Goal: Navigation & Orientation: Find specific page/section

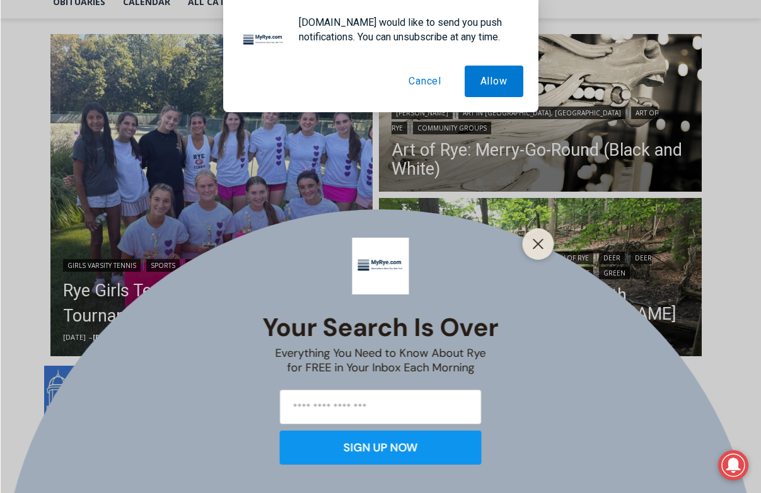
scroll to position [323, 0]
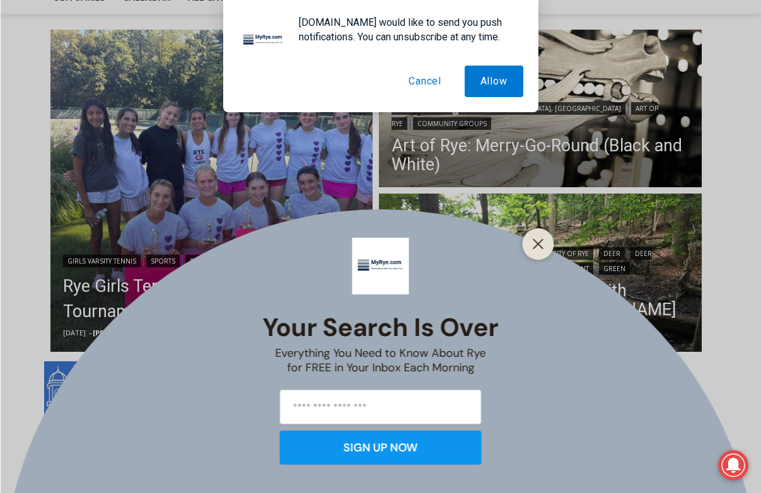
drag, startPoint x: 420, startPoint y: 82, endPoint x: 559, endPoint y: 175, distance: 166.9
click at [421, 83] on button "Cancel" at bounding box center [425, 82] width 64 height 32
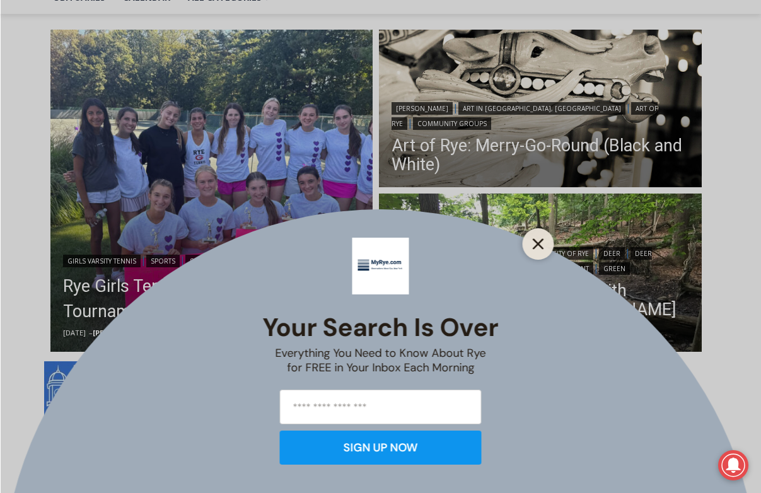
click at [541, 242] on icon "Close" at bounding box center [538, 243] width 11 height 11
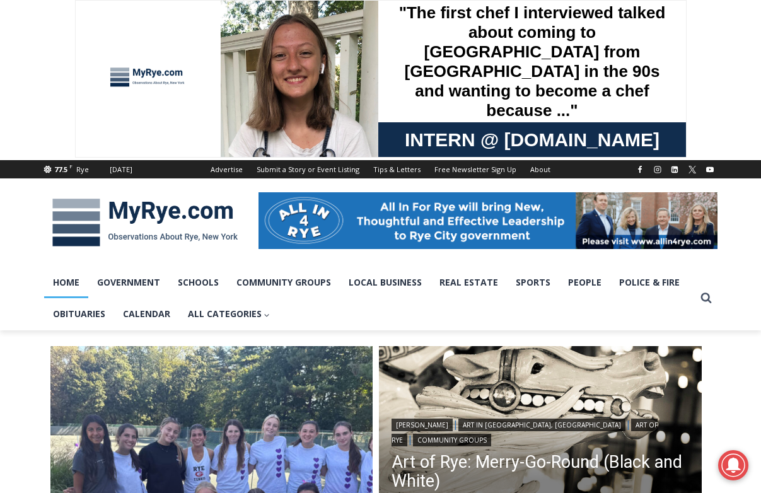
scroll to position [0, 0]
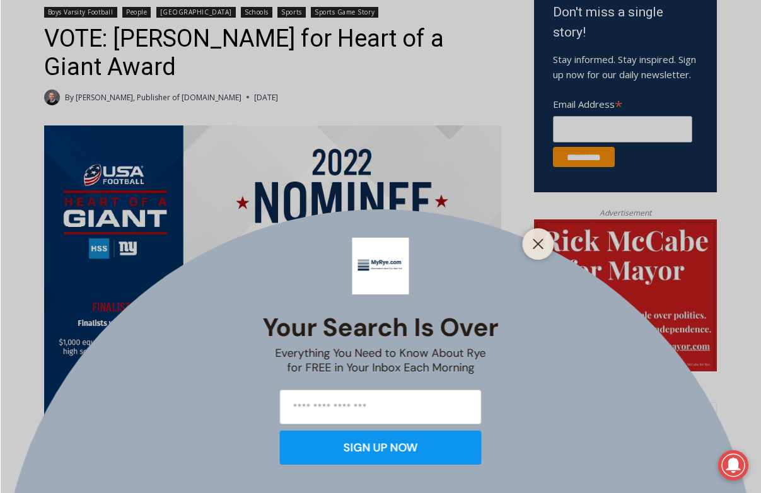
scroll to position [436, 0]
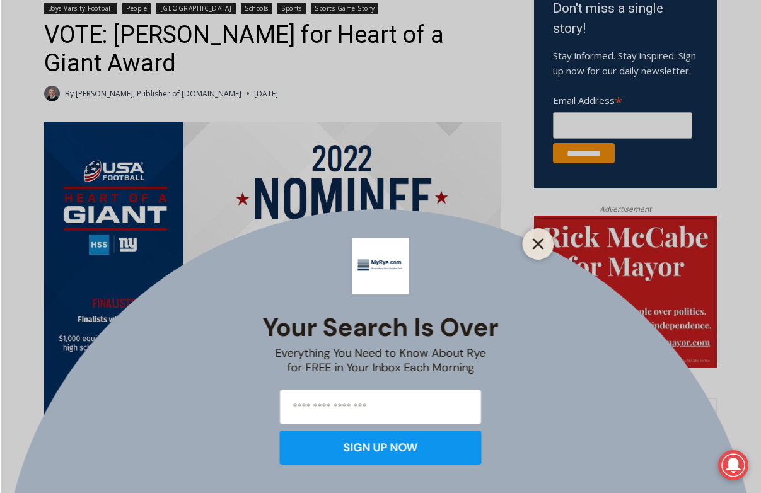
click at [533, 243] on icon "Close" at bounding box center [538, 243] width 11 height 11
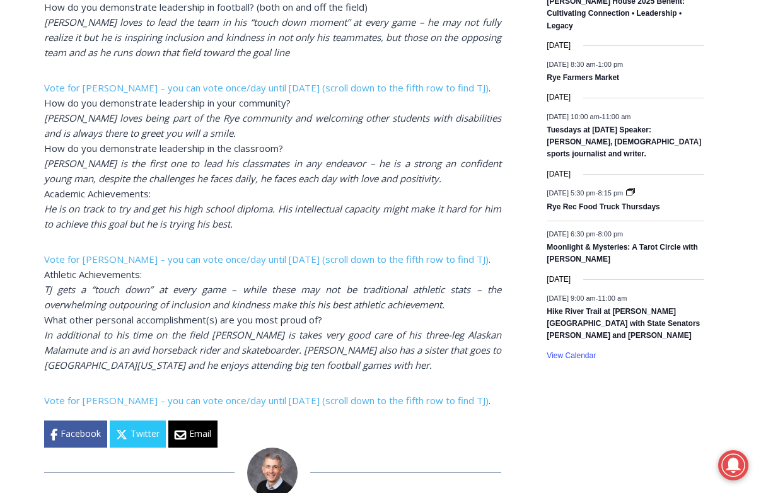
scroll to position [2062, 0]
